Goal: Task Accomplishment & Management: Complete application form

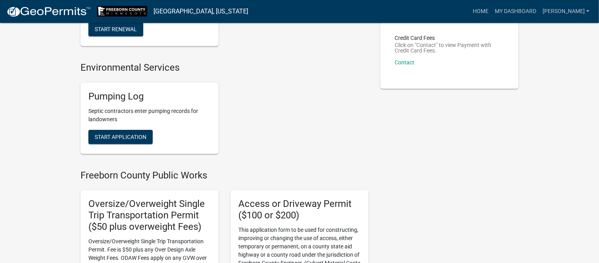
scroll to position [148, 0]
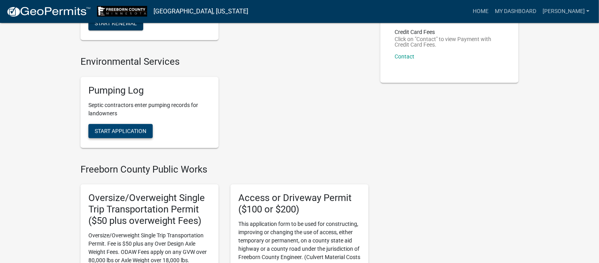
click at [106, 130] on span "Start Application" at bounding box center [121, 130] width 52 height 6
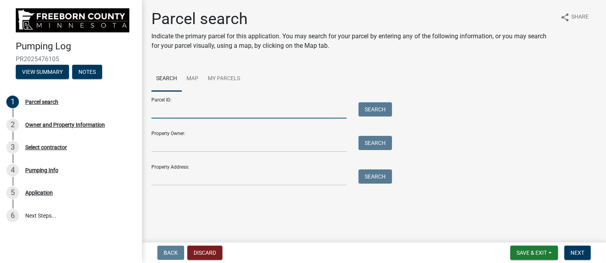
click at [169, 117] on input "Parcel ID:" at bounding box center [248, 110] width 195 height 16
type input "190080020"
click at [374, 107] on button "Search" at bounding box center [376, 109] width 34 height 14
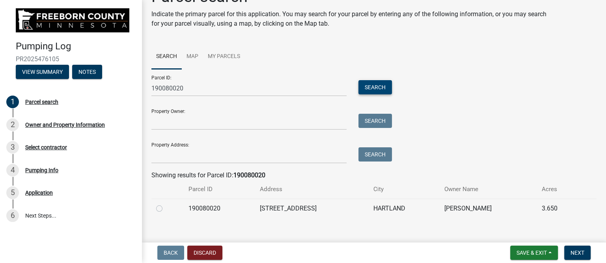
scroll to position [32, 0]
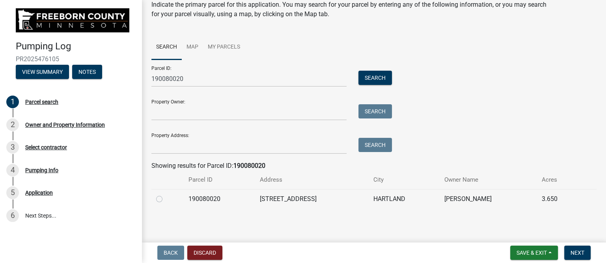
click at [166, 194] on label at bounding box center [166, 194] width 0 height 0
click at [166, 198] on input "radio" at bounding box center [168, 196] width 5 height 5
radio input "true"
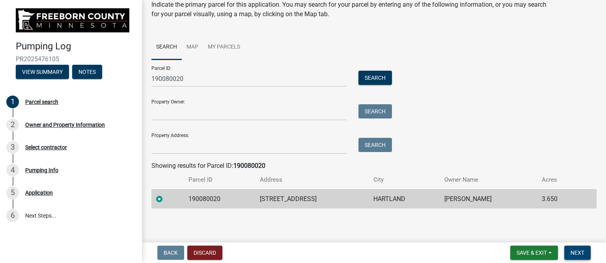
click at [571, 250] on span "Next" at bounding box center [578, 252] width 14 height 6
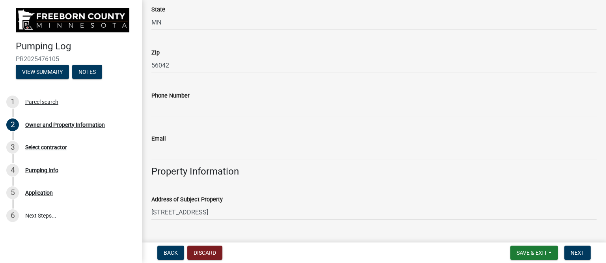
scroll to position [246, 0]
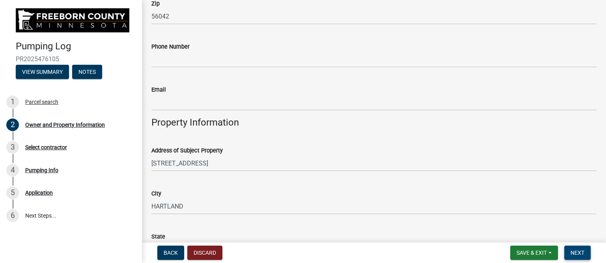
click at [576, 250] on span "Next" at bounding box center [578, 252] width 14 height 6
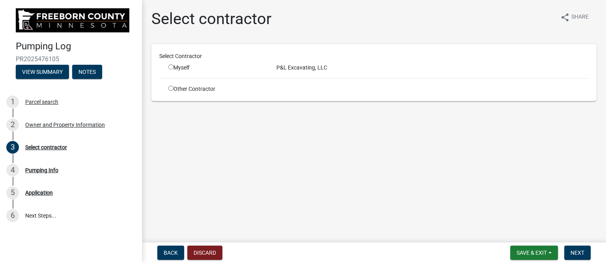
click at [172, 66] on input "radio" at bounding box center [170, 66] width 5 height 5
radio input "true"
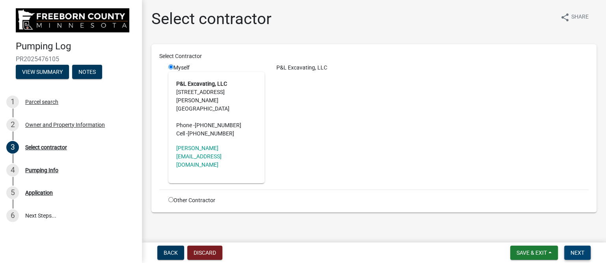
click at [585, 254] on button "Next" at bounding box center [577, 252] width 26 height 14
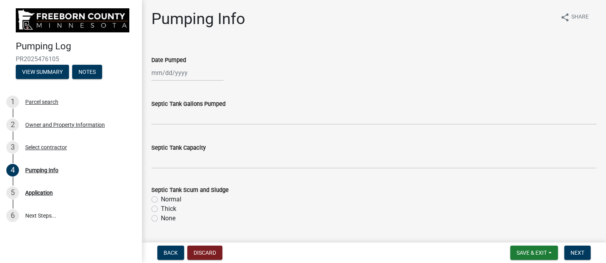
click at [174, 73] on div at bounding box center [187, 73] width 72 height 16
select select "9"
select select "2025"
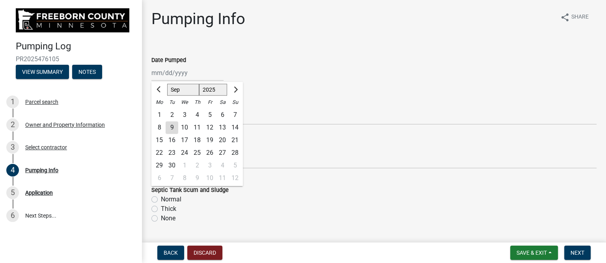
click at [170, 127] on div "9" at bounding box center [172, 127] width 13 height 13
type input "[DATE]"
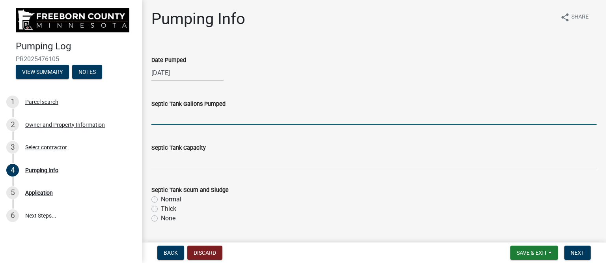
click at [157, 119] on input "text" at bounding box center [373, 116] width 445 height 16
type input "1000"
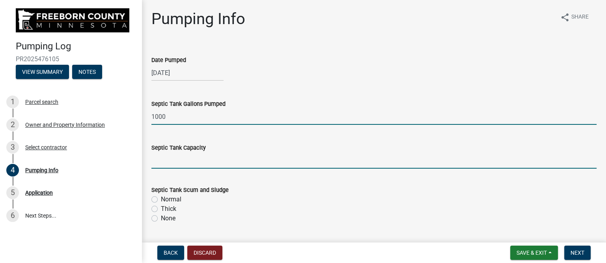
click at [176, 158] on input "text" at bounding box center [373, 160] width 445 height 16
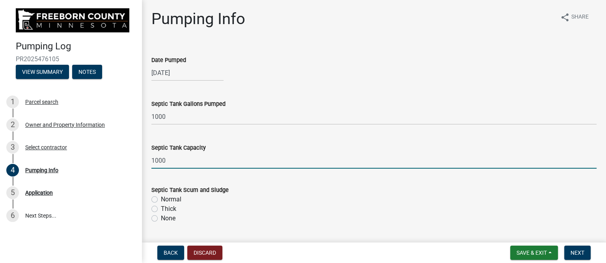
type input "1000"
click at [179, 199] on label "Normal" at bounding box center [171, 198] width 21 height 9
click at [166, 199] on input "Normal" at bounding box center [163, 196] width 5 height 5
radio input "true"
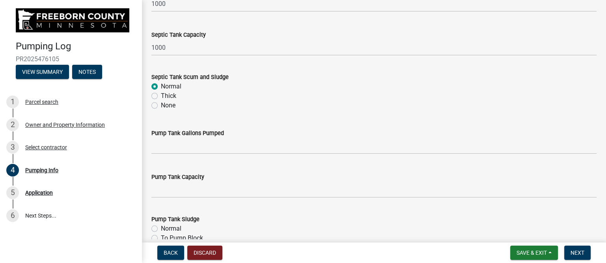
scroll to position [148, 0]
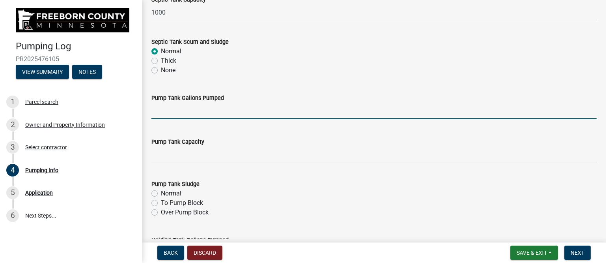
click at [188, 113] on input "text" at bounding box center [373, 111] width 445 height 16
type input "200"
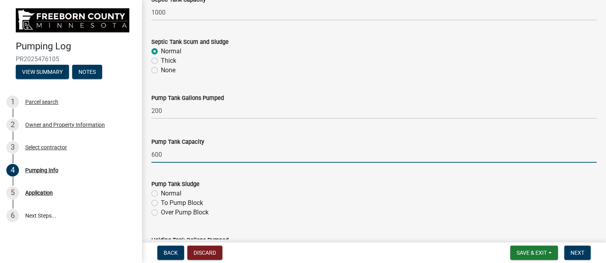
type input "600"
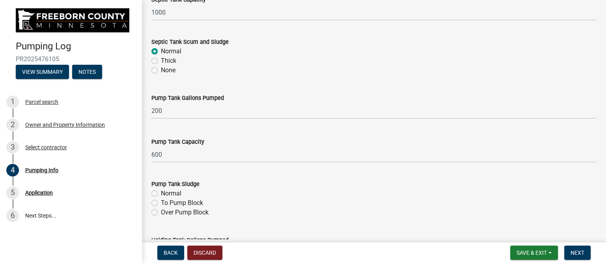
click at [161, 192] on label "Normal" at bounding box center [171, 193] width 21 height 9
click at [161, 192] on input "Normal" at bounding box center [163, 191] width 5 height 5
radio input "true"
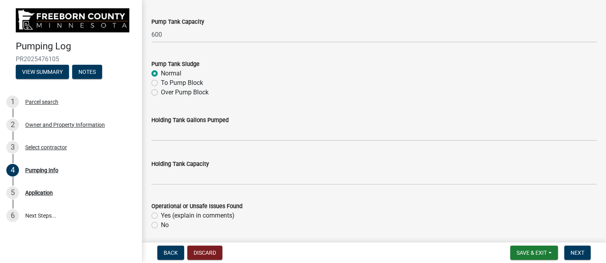
scroll to position [345, 0]
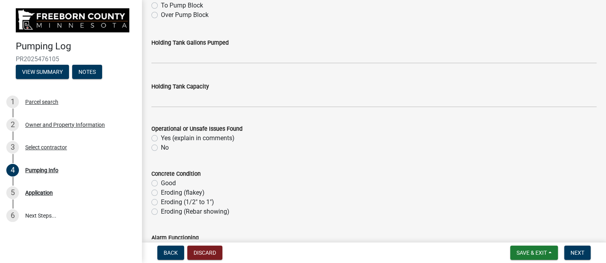
click at [161, 147] on label "No" at bounding box center [165, 147] width 8 height 9
click at [161, 147] on input "No" at bounding box center [163, 145] width 5 height 5
radio input "true"
click at [161, 181] on label "Good" at bounding box center [168, 182] width 15 height 9
click at [161, 181] on input "Good" at bounding box center [163, 180] width 5 height 5
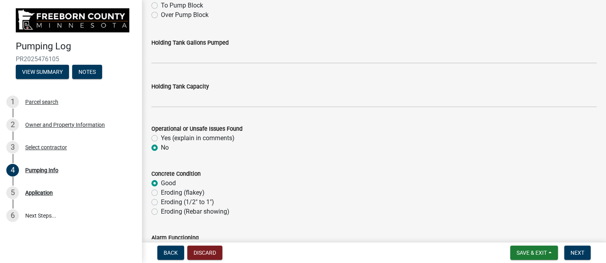
radio input "true"
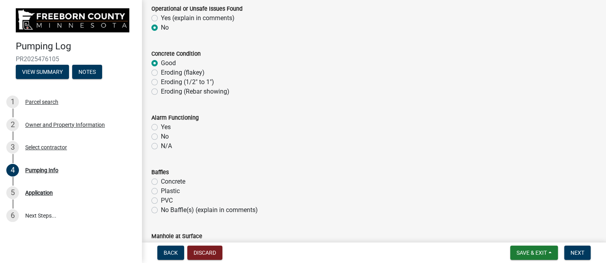
scroll to position [493, 0]
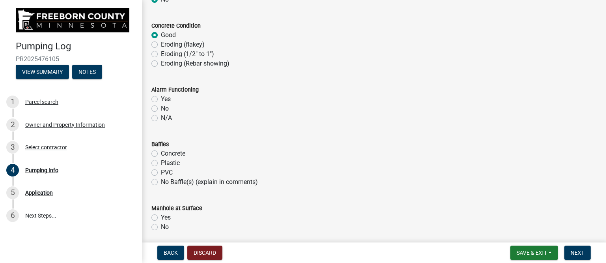
click at [161, 99] on label "Yes" at bounding box center [166, 98] width 10 height 9
click at [161, 99] on input "Yes" at bounding box center [163, 96] width 5 height 5
radio input "true"
click at [161, 163] on label "Plastic" at bounding box center [170, 162] width 19 height 9
click at [161, 163] on input "Plastic" at bounding box center [163, 160] width 5 height 5
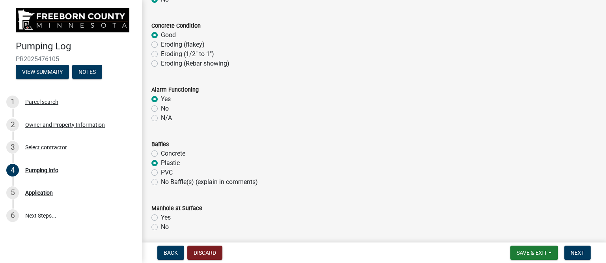
radio input "true"
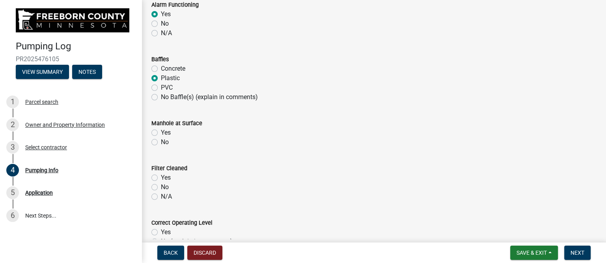
scroll to position [592, 0]
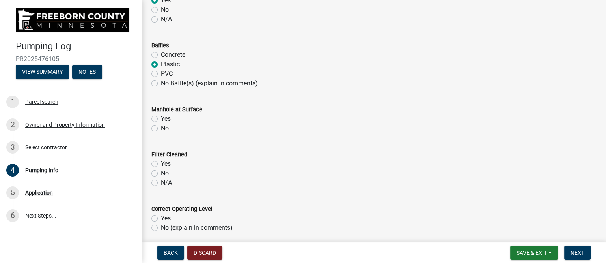
click at [161, 120] on label "Yes" at bounding box center [166, 118] width 10 height 9
click at [161, 119] on input "Yes" at bounding box center [163, 116] width 5 height 5
radio input "true"
click at [161, 163] on label "Yes" at bounding box center [166, 163] width 10 height 9
click at [161, 163] on input "Yes" at bounding box center [163, 161] width 5 height 5
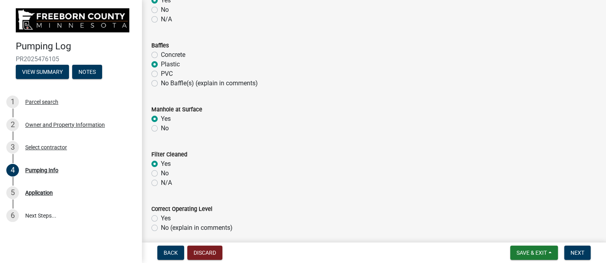
radio input "true"
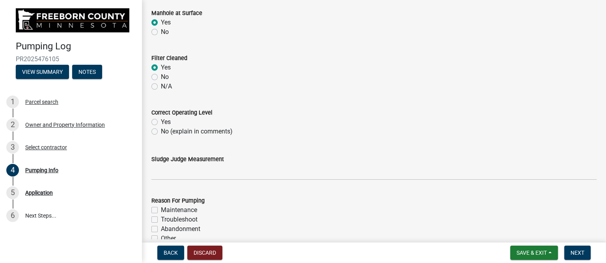
scroll to position [690, 0]
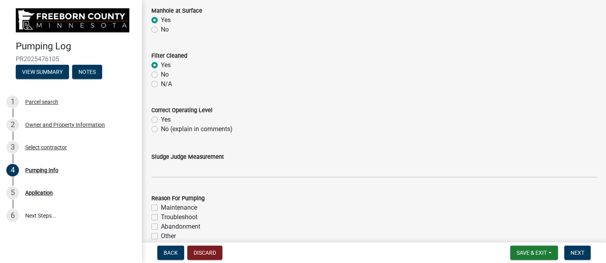
click at [161, 118] on label "Yes" at bounding box center [166, 119] width 10 height 9
click at [161, 118] on input "Yes" at bounding box center [163, 117] width 5 height 5
radio input "true"
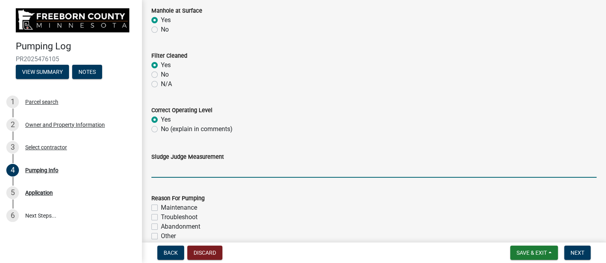
click at [169, 172] on input "Sludge Judge Measurement" at bounding box center [373, 169] width 445 height 16
click at [193, 169] on input "Septic: Scum 1" Sludge 12" Pump: Sludge .5"" at bounding box center [373, 169] width 445 height 16
drag, startPoint x: 217, startPoint y: 169, endPoint x: 224, endPoint y: 169, distance: 6.7
click at [224, 169] on input "Septic: Scum 1" Sludge 12" Pump: Sludge .5"" at bounding box center [373, 169] width 445 height 16
type input "Septic: Scum 1" Sludge 8" Pump: Sludge .5""
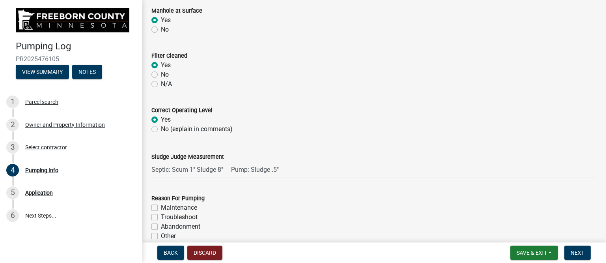
click at [190, 208] on label "Maintenance" at bounding box center [179, 207] width 36 height 9
click at [166, 208] on input "Maintenance" at bounding box center [163, 205] width 5 height 5
checkbox input "true"
checkbox input "false"
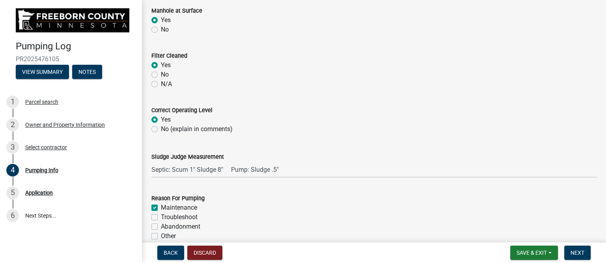
checkbox input "false"
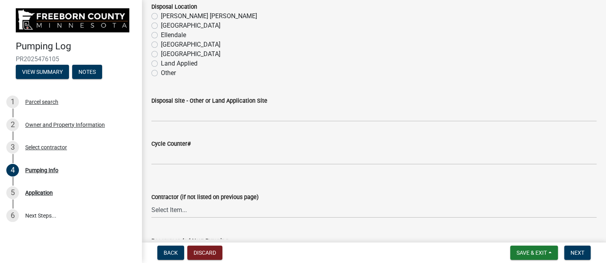
scroll to position [888, 0]
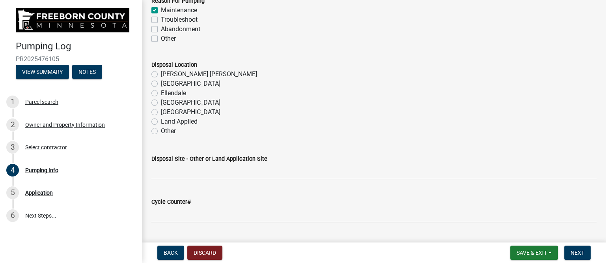
click at [166, 103] on label "[GEOGRAPHIC_DATA]" at bounding box center [191, 102] width 60 height 9
click at [166, 103] on input "[GEOGRAPHIC_DATA]" at bounding box center [163, 100] width 5 height 5
radio input "true"
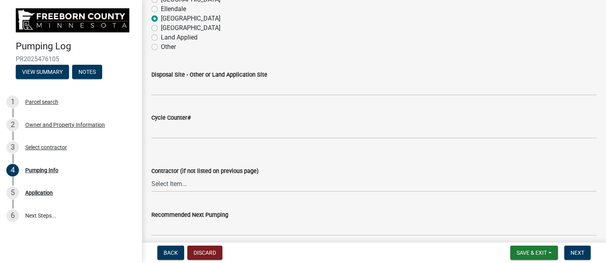
scroll to position [986, 0]
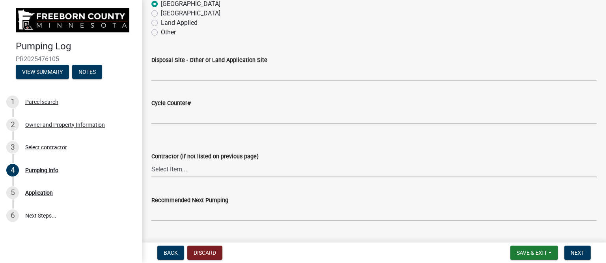
click at [187, 170] on select "Select Item... P & L Excavating Precision Septic Services [PERSON_NAME] Excavat…" at bounding box center [373, 169] width 445 height 16
click at [151, 161] on select "Select Item... P & L Excavating Precision Septic Services [PERSON_NAME] Excavat…" at bounding box center [373, 169] width 445 height 16
select select "a4b440af-86cc-4e74-8744-b4ec83ffff55"
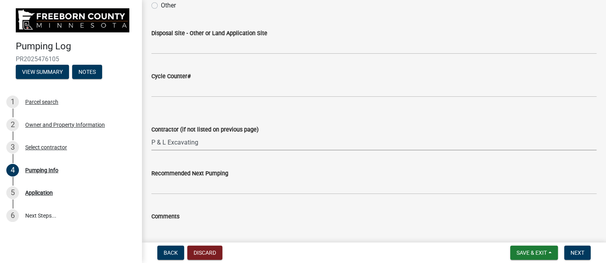
scroll to position [1035, 0]
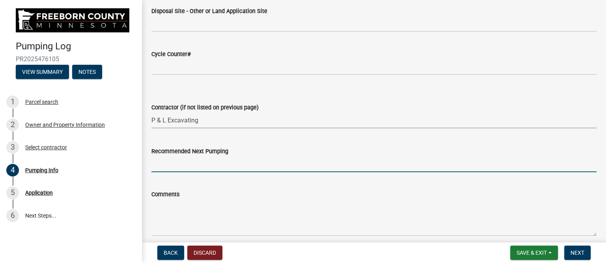
click at [201, 162] on input "Recommended Next Pumping" at bounding box center [373, 164] width 445 height 16
type input "2029"
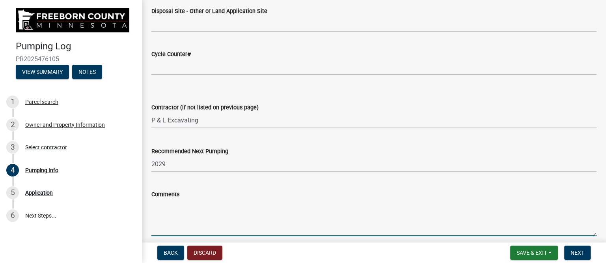
paste textarea "Scum/sludge very mild, okay to go 4 years. No issues found, everything looked g…"
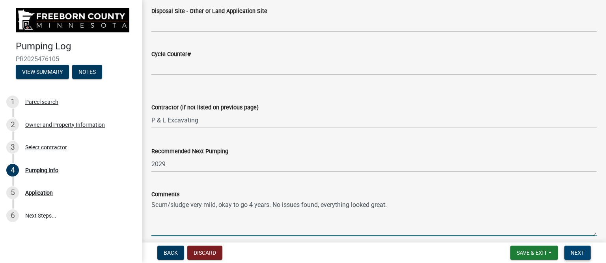
type textarea "Scum/sludge very mild, okay to go 4 years. No issues found, everything looked g…"
click at [581, 249] on span "Next" at bounding box center [578, 252] width 14 height 6
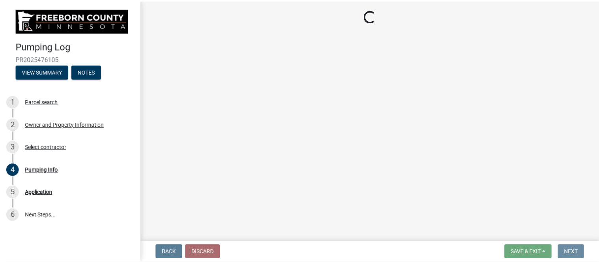
scroll to position [0, 0]
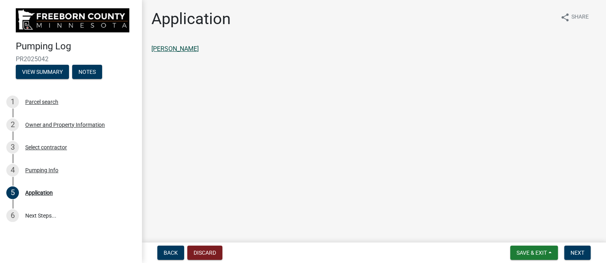
click at [178, 49] on link "[PERSON_NAME]" at bounding box center [174, 48] width 47 height 7
click at [585, 248] on button "Next" at bounding box center [577, 252] width 26 height 14
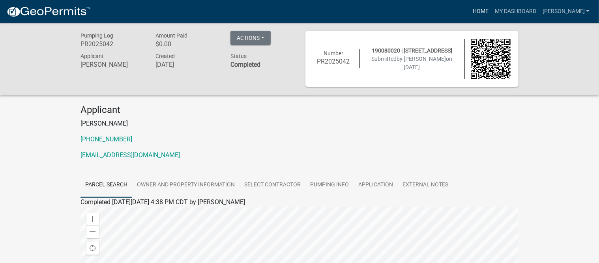
click at [491, 7] on link "Home" at bounding box center [480, 11] width 22 height 15
